Goal: Information Seeking & Learning: Learn about a topic

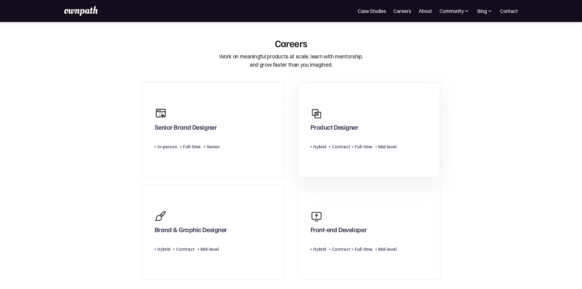
click at [334, 111] on div "Product Designer" at bounding box center [353, 118] width 86 height 29
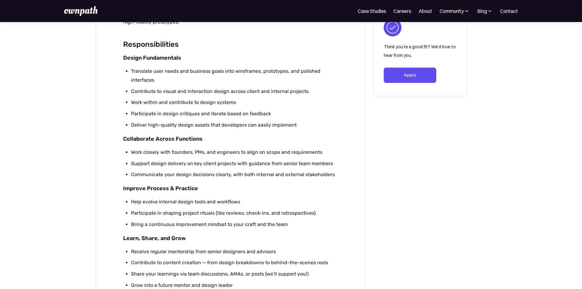
scroll to position [153, 0]
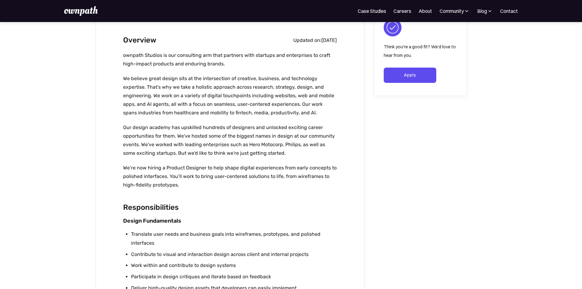
click at [72, 11] on img at bounding box center [81, 11] width 34 height 10
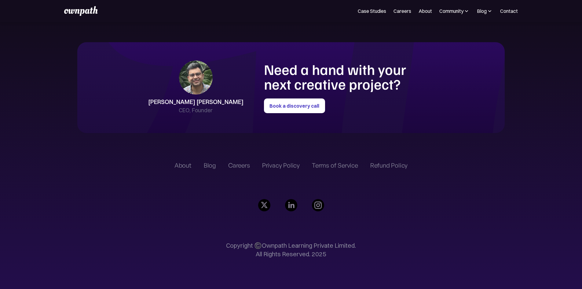
scroll to position [1704, 0]
click at [230, 162] on div "Careers" at bounding box center [239, 165] width 22 height 7
